Goal: Information Seeking & Learning: Learn about a topic

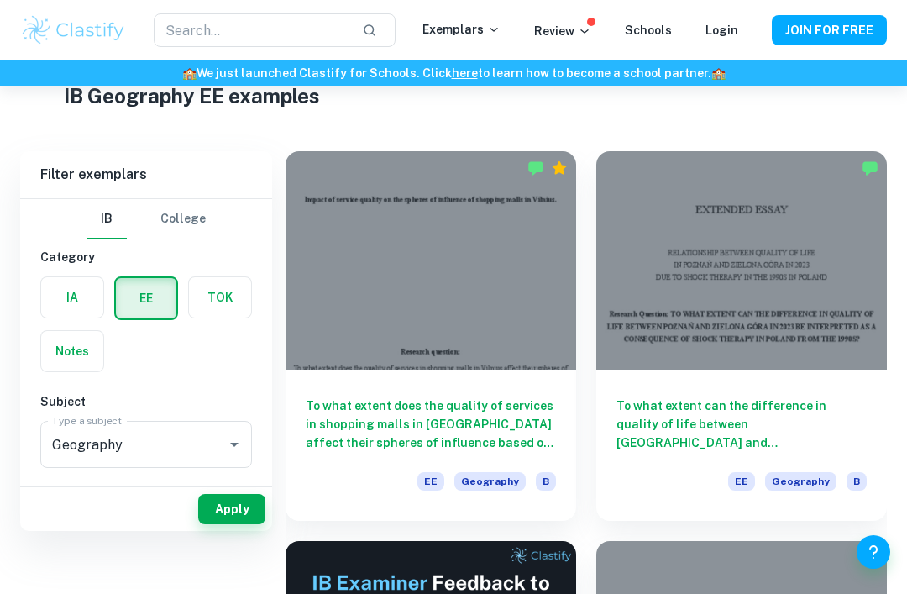
scroll to position [66, 0]
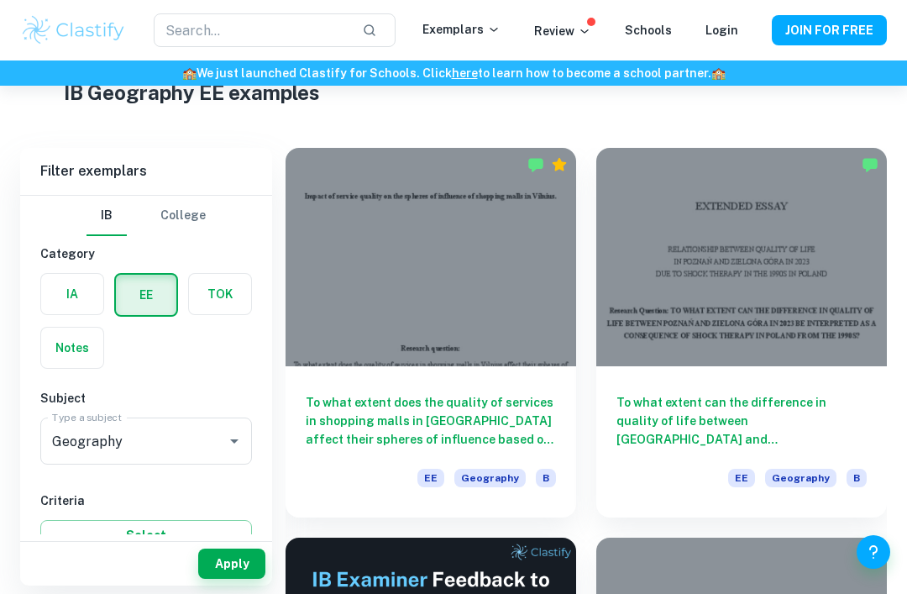
click at [392, 423] on h6 "To what extent does the quality of services in shopping malls in Vilnius affect…" at bounding box center [431, 420] width 250 height 55
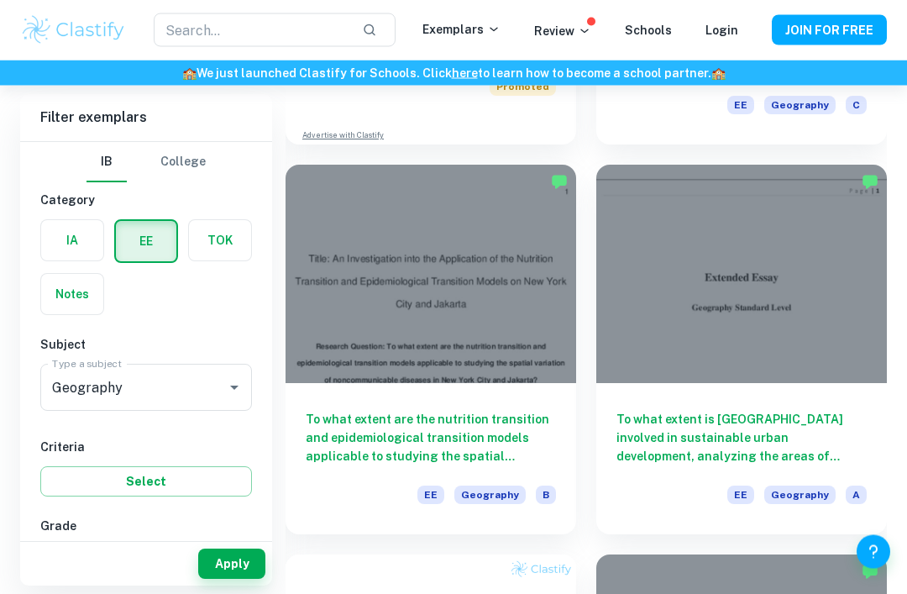
scroll to position [827, 0]
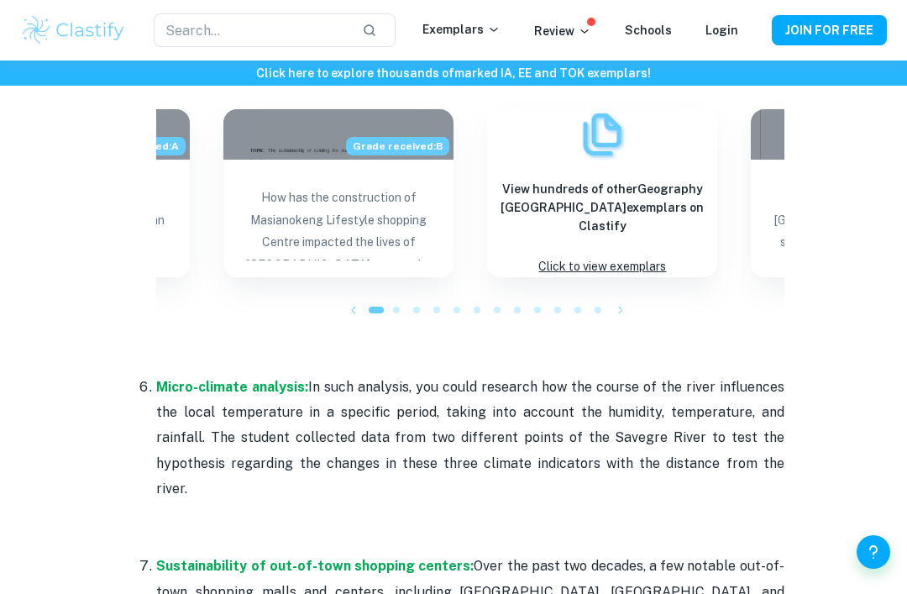
scroll to position [1727, 0]
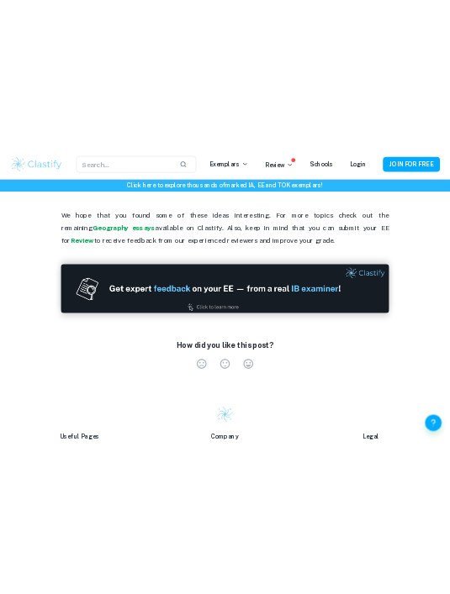
scroll to position [4282, 0]
